Goal: Transaction & Acquisition: Purchase product/service

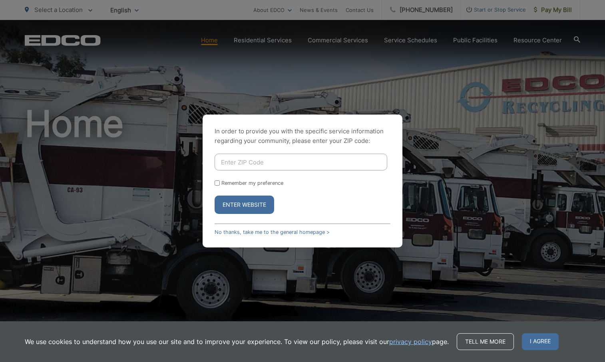
click at [288, 155] on input "Enter ZIP Code" at bounding box center [300, 162] width 173 height 17
type input "92020"
click at [242, 178] on form "92020 Remember my preference Enter Website" at bounding box center [302, 184] width 176 height 60
click at [242, 183] on label "Remember my preference" at bounding box center [252, 183] width 62 height 6
click at [220, 183] on input "Remember my preference" at bounding box center [216, 183] width 5 height 5
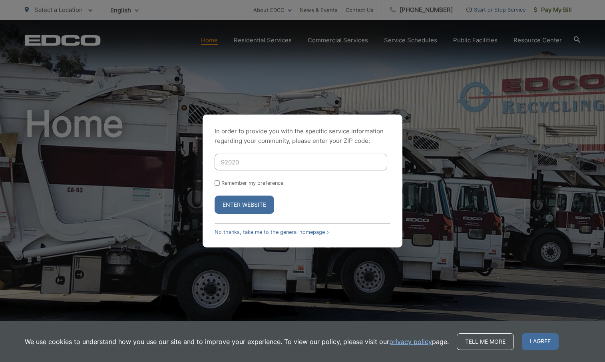
checkbox input "true"
click at [242, 201] on button "Enter Website" at bounding box center [244, 205] width 60 height 18
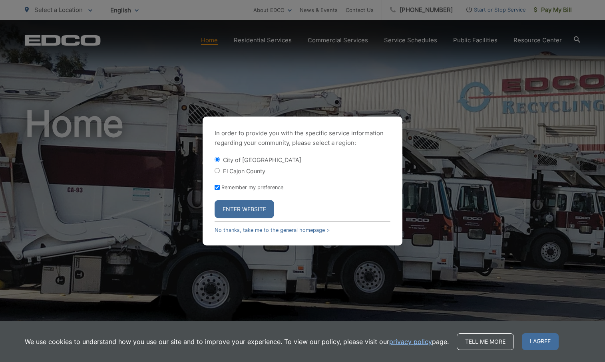
click at [243, 209] on button "Enter Website" at bounding box center [244, 209] width 60 height 18
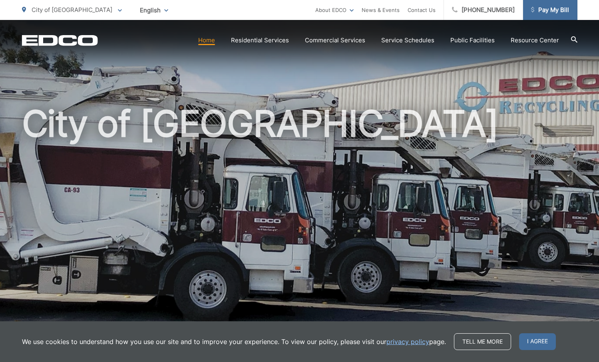
click at [554, 14] on span "Pay My Bill" at bounding box center [550, 10] width 38 height 10
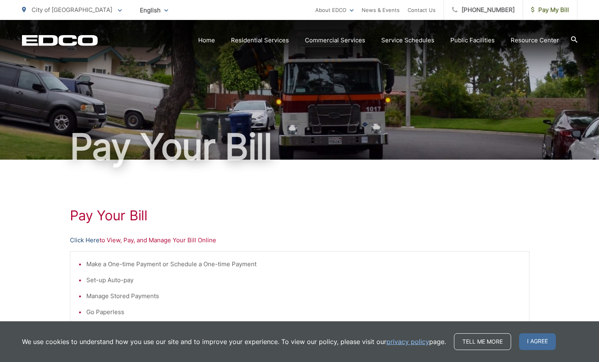
click at [83, 242] on link "Click Here" at bounding box center [85, 241] width 30 height 10
